Goal: Answer question/provide support: Share knowledge or assist other users

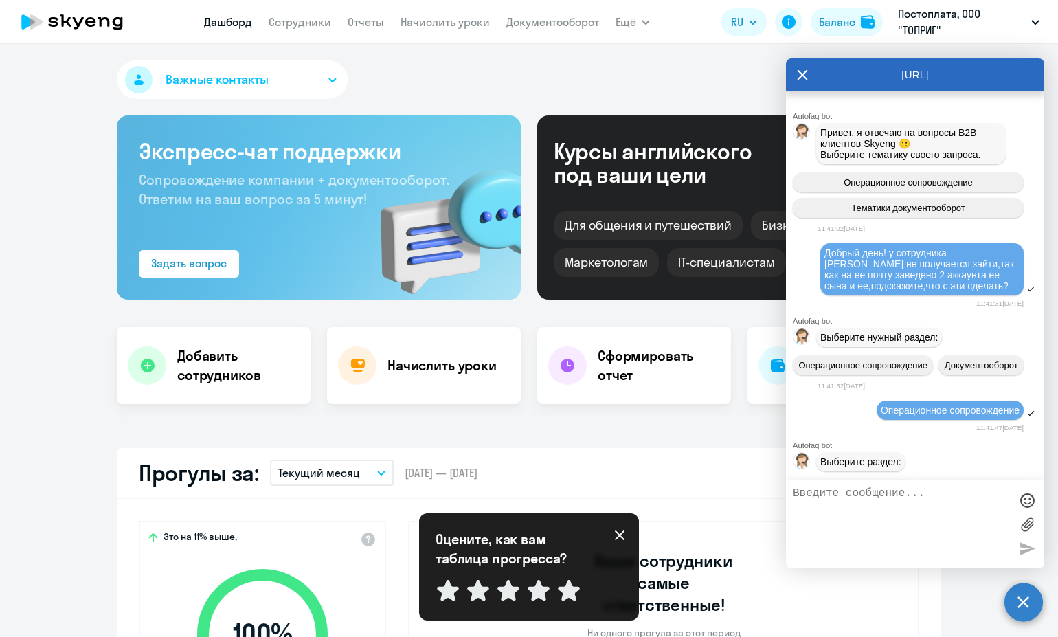
select select "30"
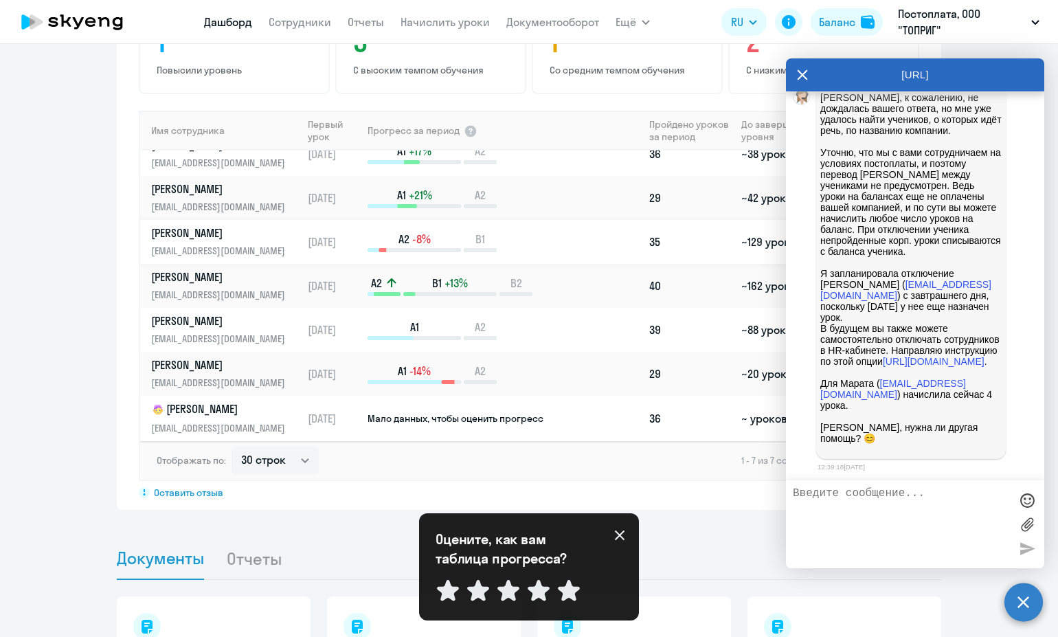
scroll to position [907, 0]
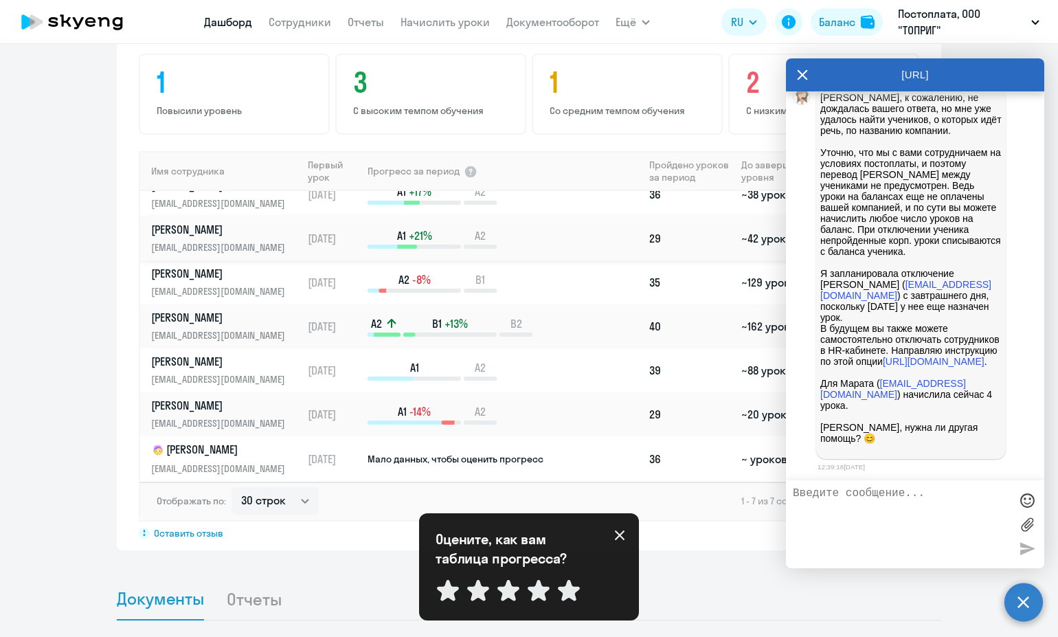
click at [246, 240] on p "[EMAIL_ADDRESS][DOMAIN_NAME]" at bounding box center [222, 247] width 142 height 15
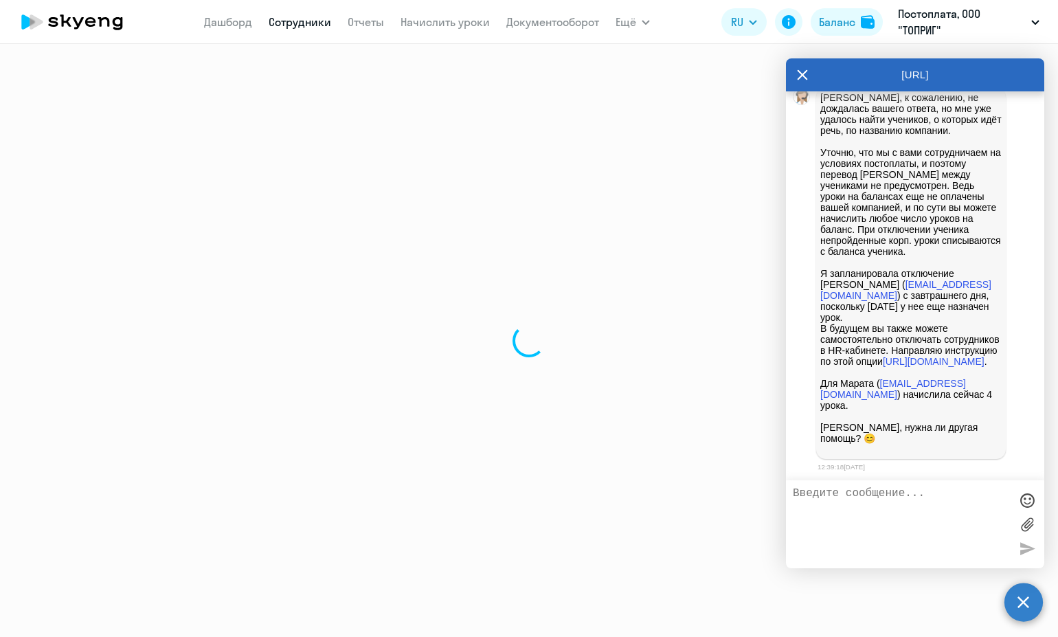
select select "english"
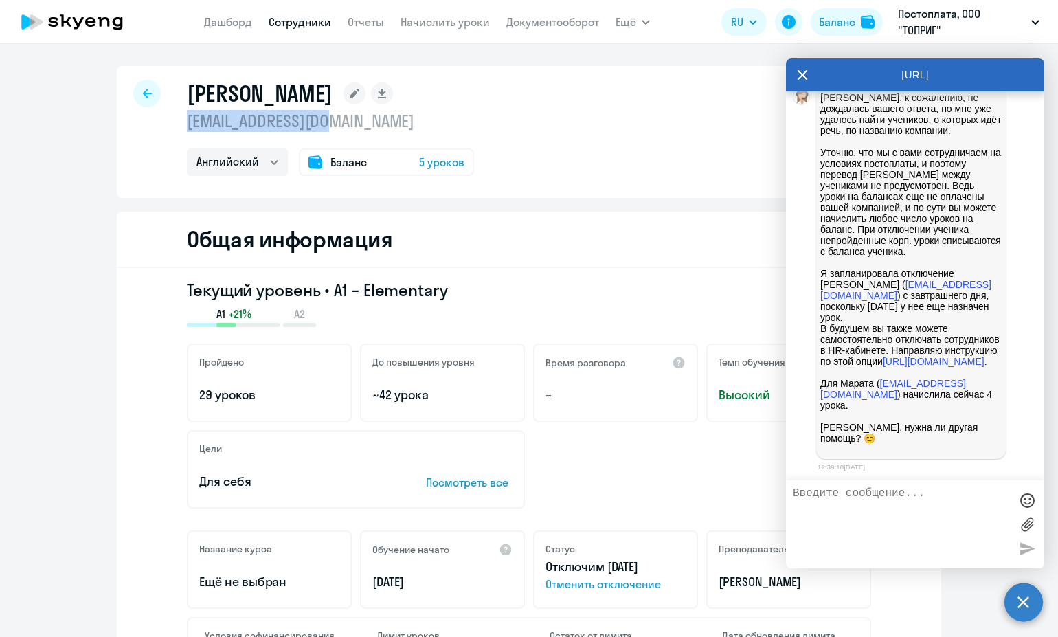
drag, startPoint x: 339, startPoint y: 128, endPoint x: 174, endPoint y: 117, distance: 166.0
click at [174, 117] on div "[PERSON_NAME] [EMAIL_ADDRESS][DOMAIN_NAME] Английский Баланс 5 уроков" at bounding box center [529, 132] width 824 height 132
copy p "[EMAIL_ADDRESS][DOMAIN_NAME]"
click at [902, 520] on textarea at bounding box center [901, 524] width 217 height 74
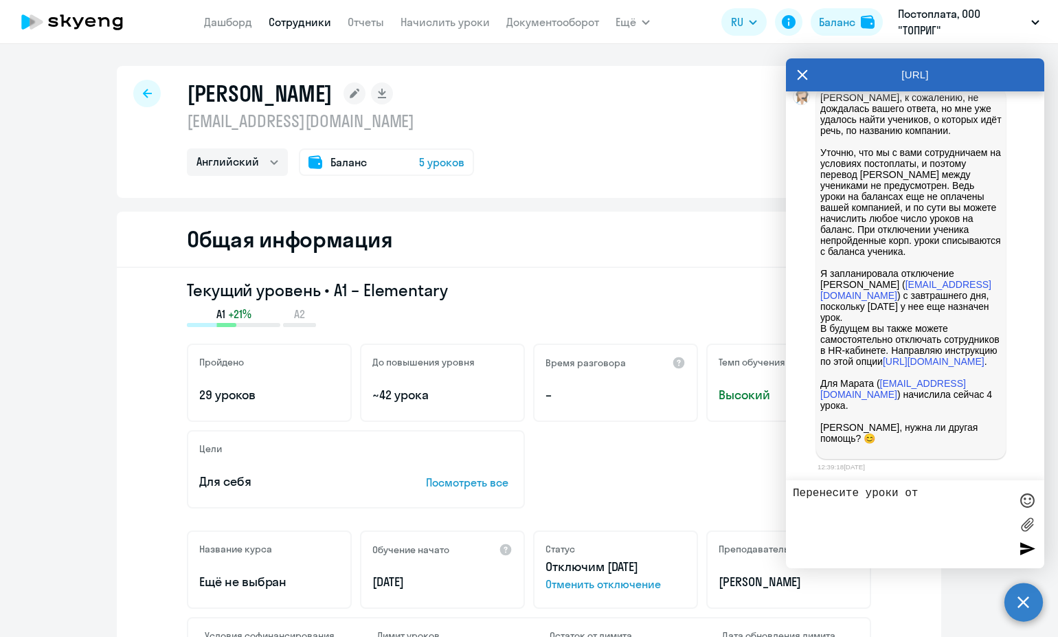
paste textarea "[EMAIL_ADDRESS][DOMAIN_NAME]"
type textarea "Перенесите уроки от [EMAIL_ADDRESS][DOMAIN_NAME] на"
click at [143, 93] on icon at bounding box center [147, 93] width 9 height 9
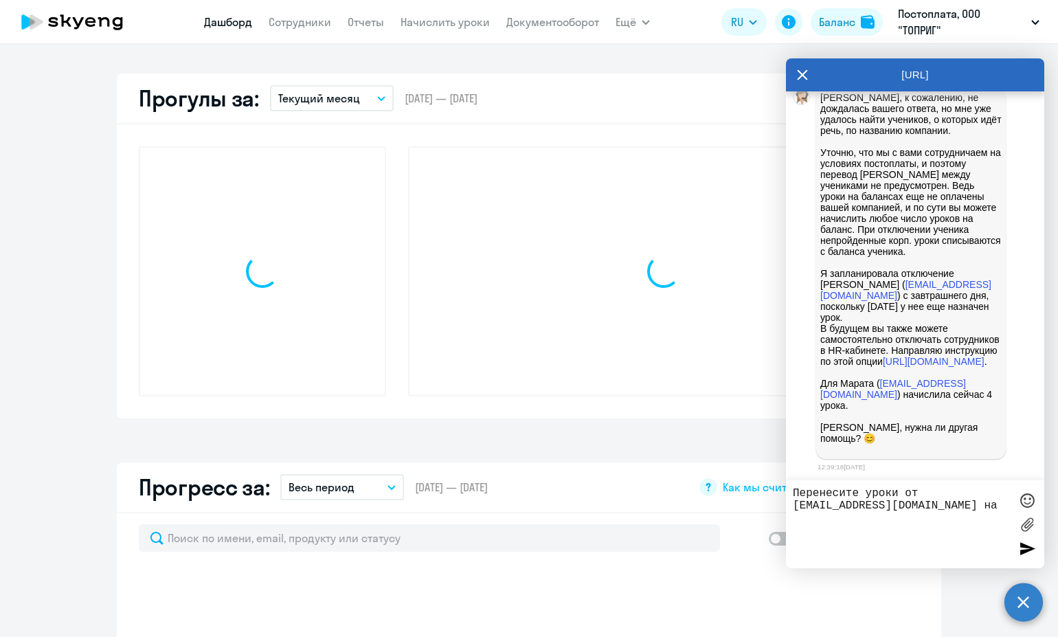
select select "30"
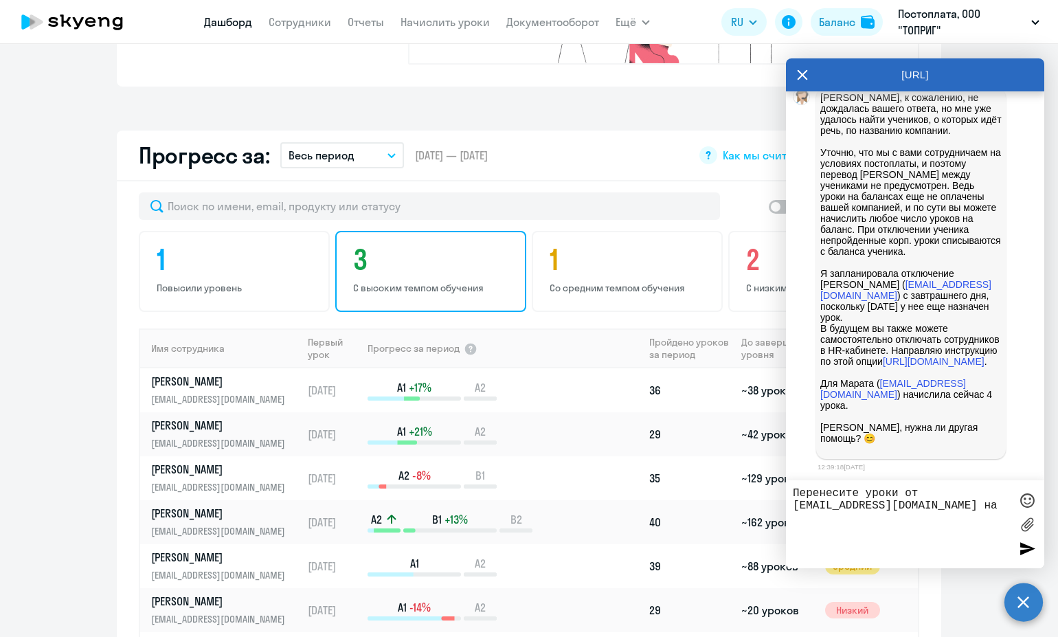
scroll to position [756, 0]
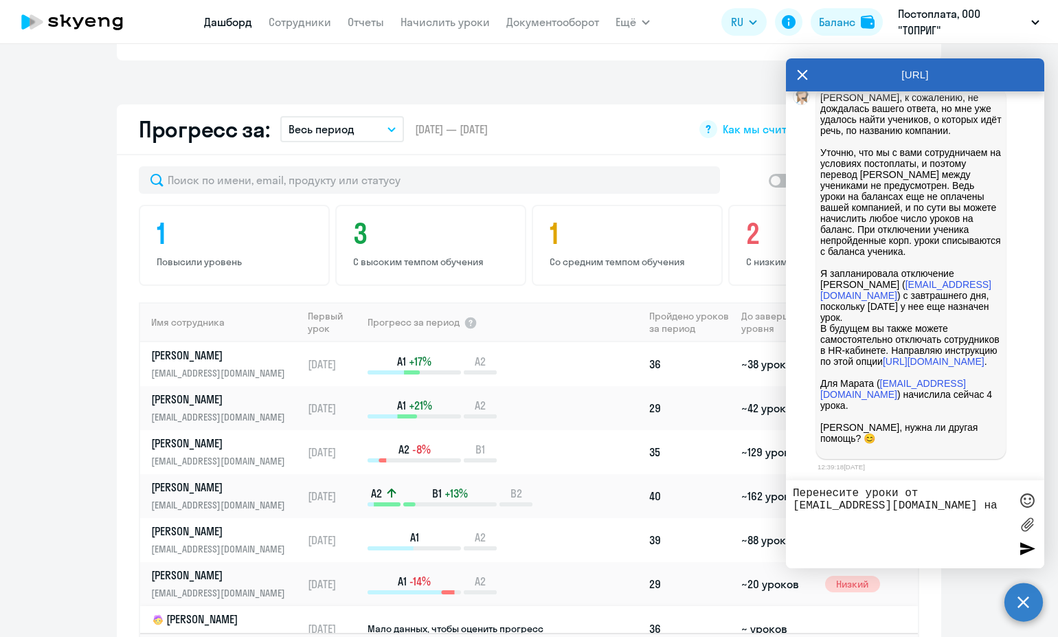
click at [251, 611] on p "[PERSON_NAME]" at bounding box center [222, 619] width 142 height 16
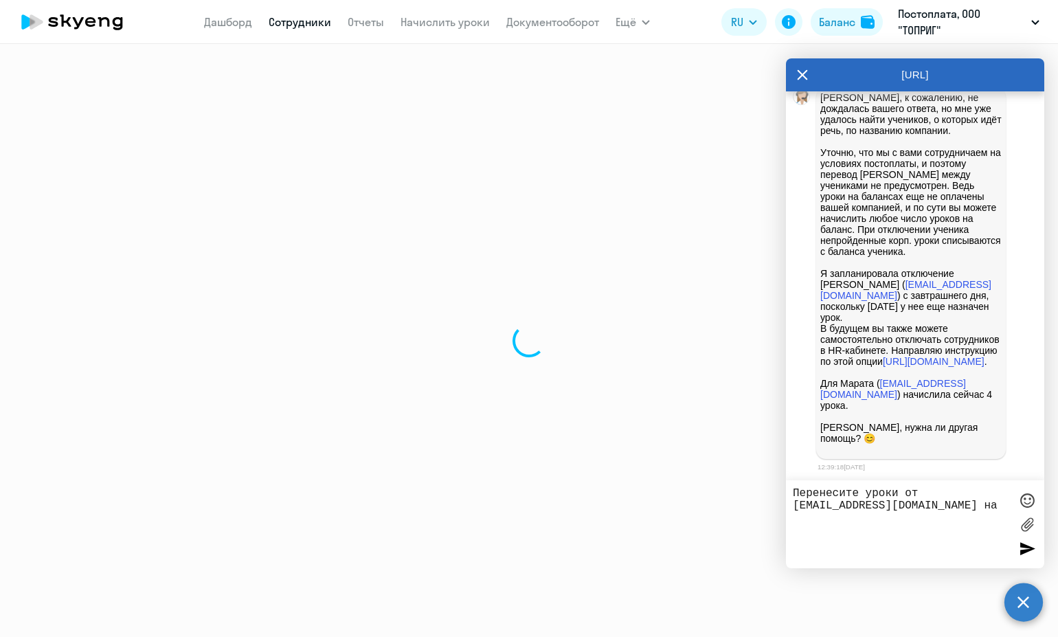
select select "english"
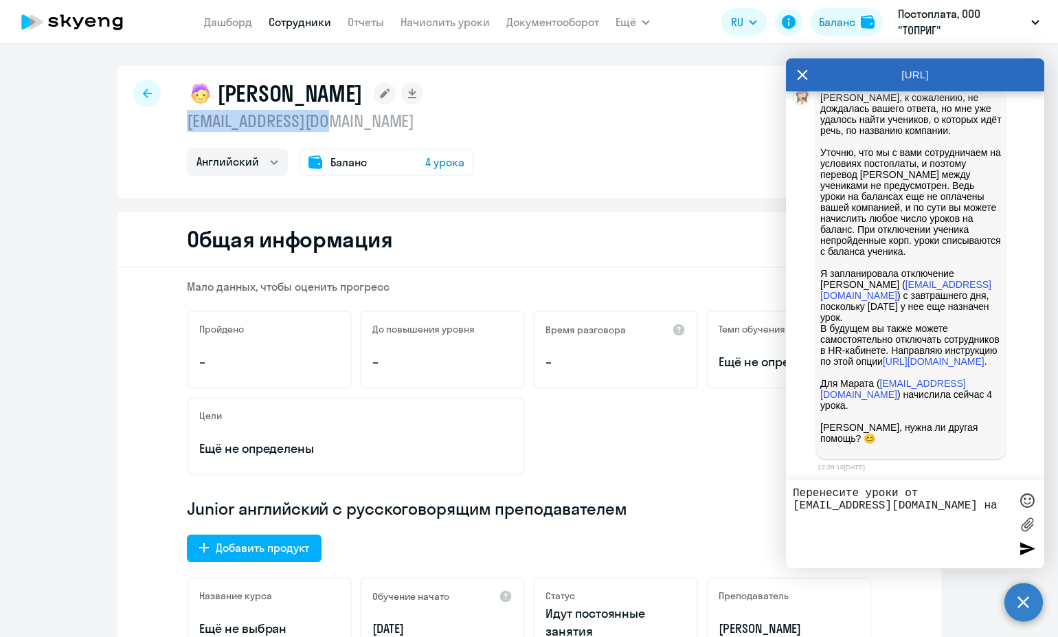
drag, startPoint x: 334, startPoint y: 130, endPoint x: 181, endPoint y: 118, distance: 152.9
click at [187, 118] on p "[EMAIL_ADDRESS][DOMAIN_NAME]" at bounding box center [330, 121] width 287 height 22
copy p "[EMAIL_ADDRESS][DOMAIN_NAME]"
click at [952, 505] on textarea "Перенесите уроки от [EMAIL_ADDRESS][DOMAIN_NAME] на" at bounding box center [901, 524] width 217 height 74
paste textarea "[EMAIL_ADDRESS][DOMAIN_NAME]"
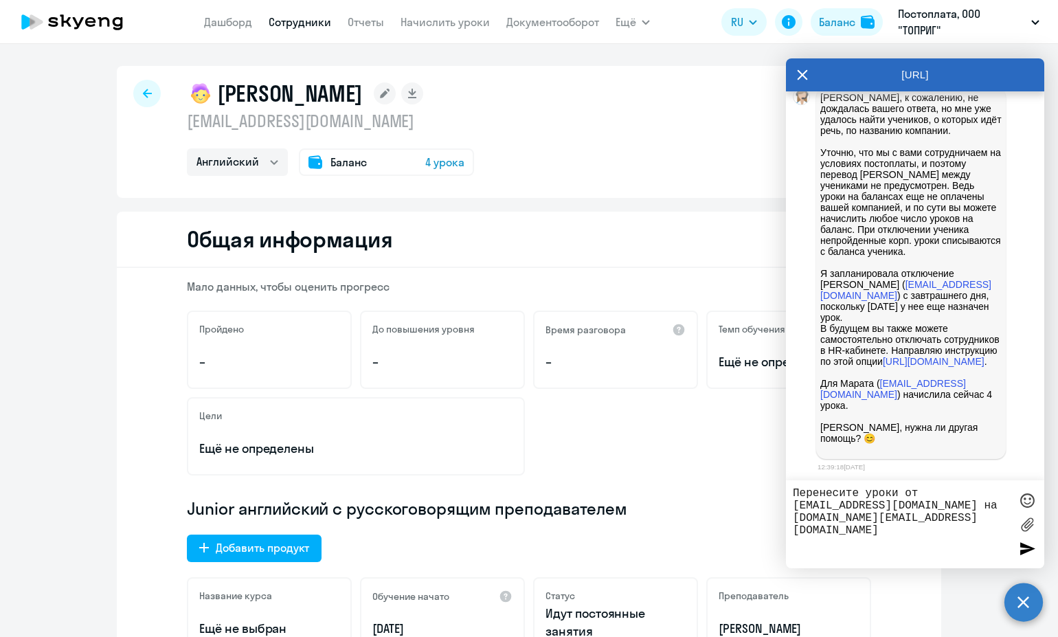
type textarea "Перенесите уроки от [EMAIL_ADDRESS][DOMAIN_NAME] на [DOMAIN_NAME][EMAIL_ADDRESS…"
click at [1021, 545] on div at bounding box center [1027, 548] width 21 height 21
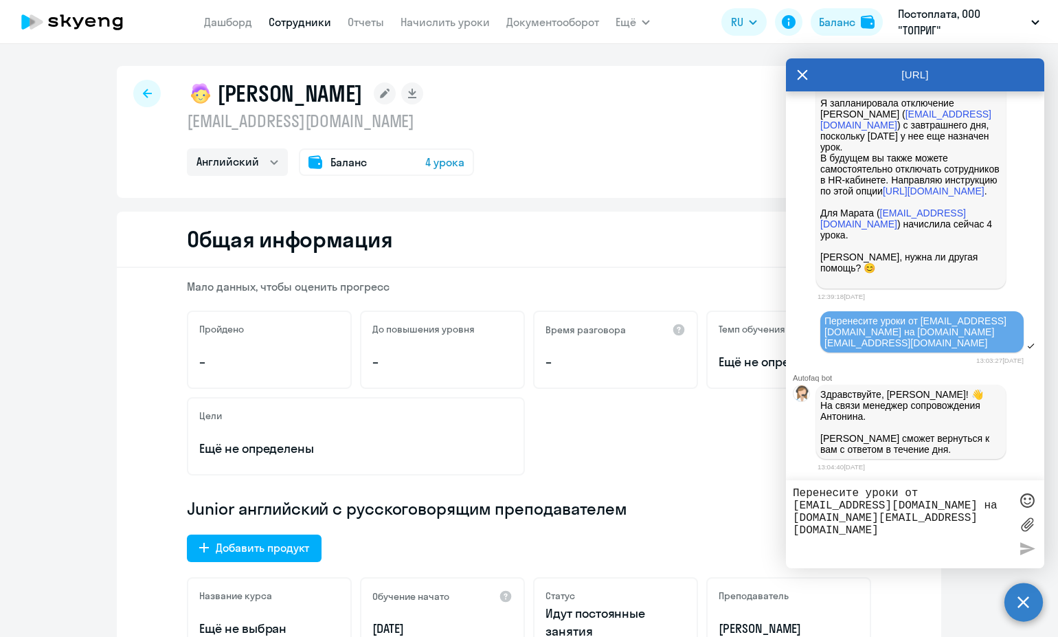
scroll to position [14253, 0]
click at [905, 514] on textarea "Перенесите уроки от [EMAIL_ADDRESS][DOMAIN_NAME] на [DOMAIN_NAME][EMAIL_ADDRESS…" at bounding box center [901, 524] width 217 height 74
click at [953, 496] on textarea "Перенесите уроки от [EMAIL_ADDRESS][DOMAIN_NAME] на [DOMAIN_NAME][EMAIL_ADDRESS…" at bounding box center [901, 524] width 217 height 74
